Goal: Go to known website: Go to known website

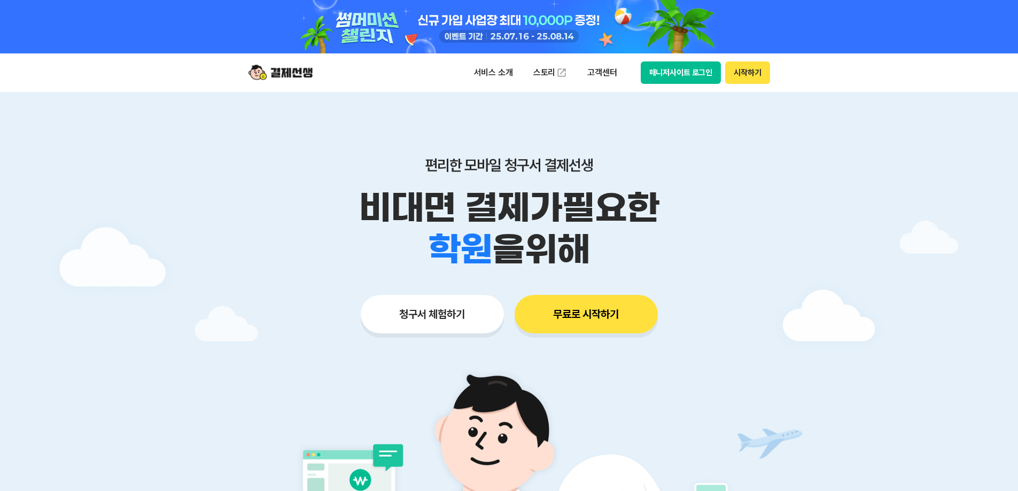
click at [698, 71] on button "매니저사이트 로그인" at bounding box center [681, 72] width 81 height 22
